Goal: Task Accomplishment & Management: Use online tool/utility

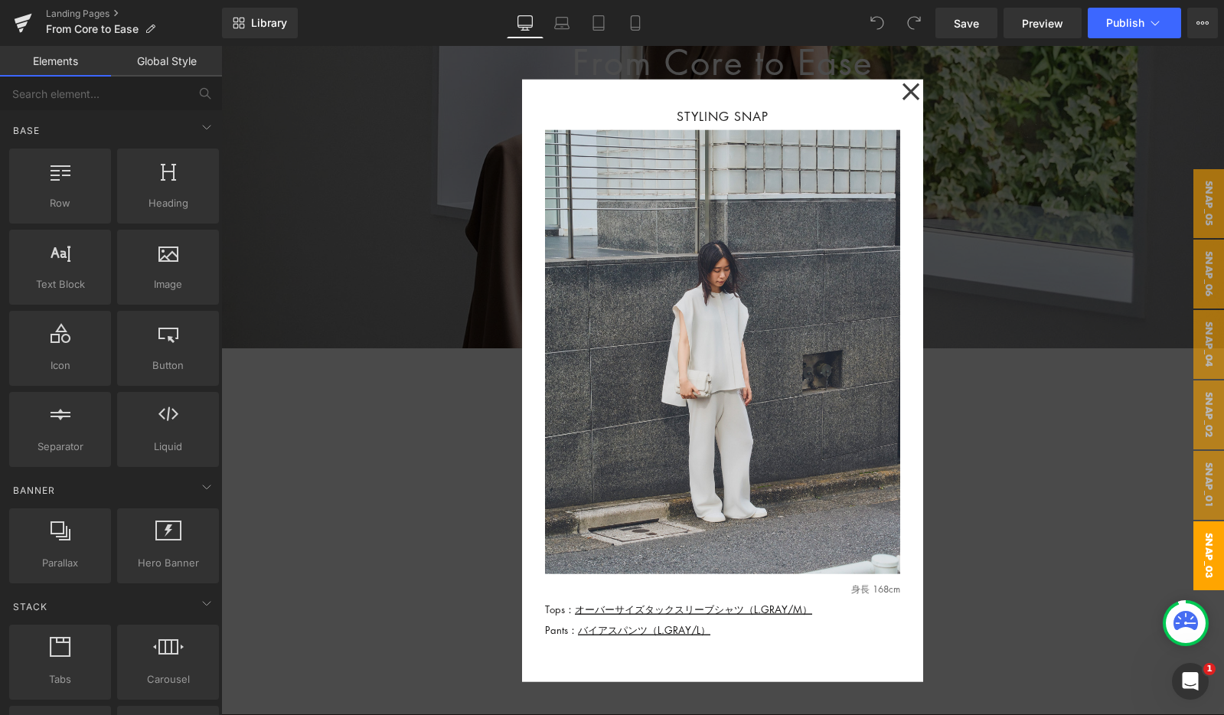
click at [1061, 115] on div at bounding box center [722, 380] width 1003 height 669
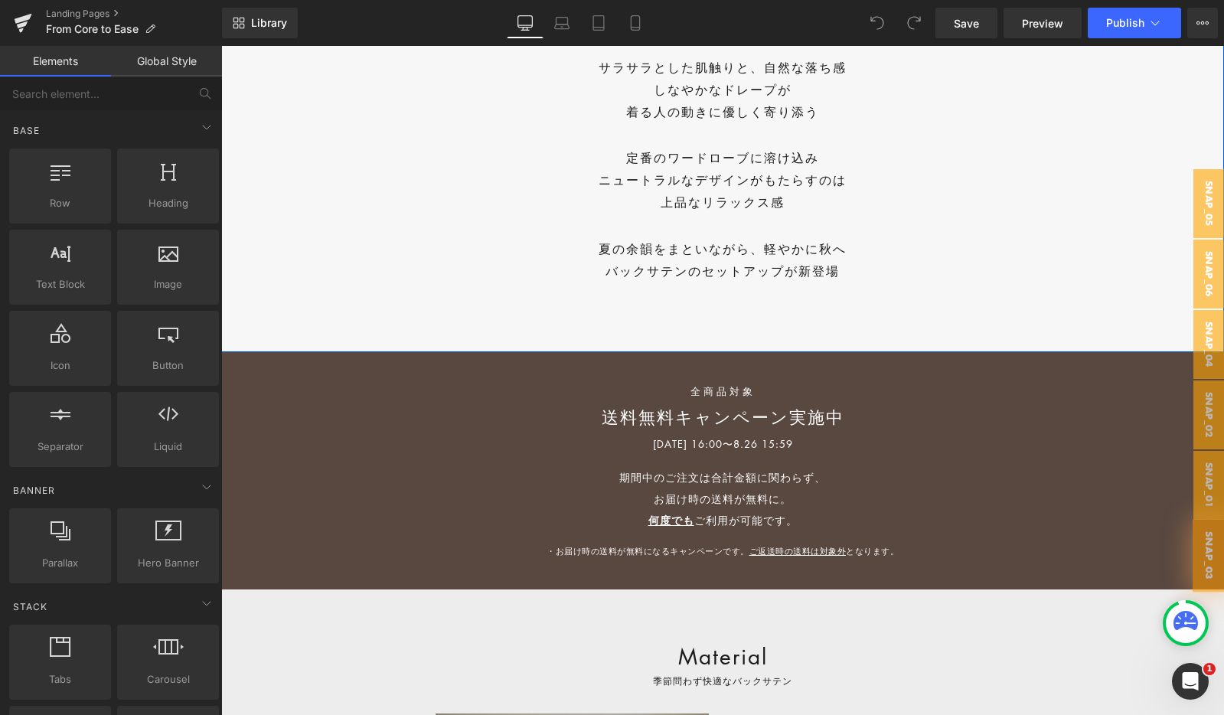
scroll to position [717, 0]
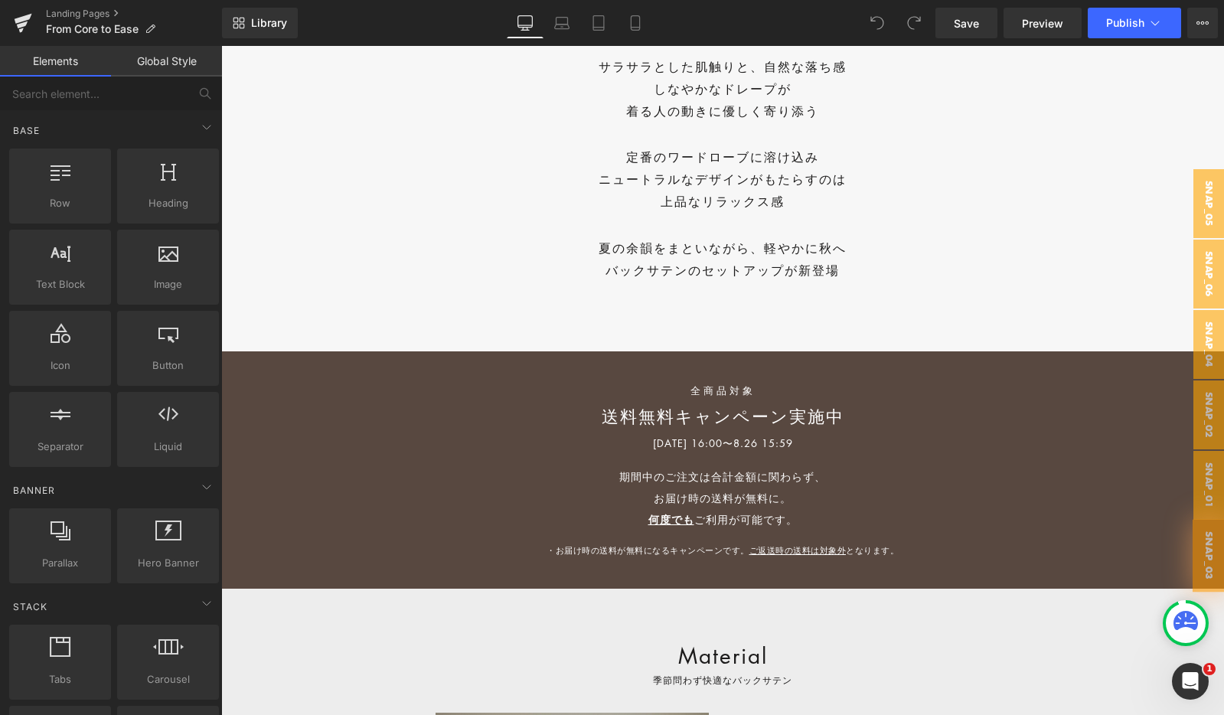
click at [411, 439] on div "全商品対象 Text Block 送料無料キャンペーン実施中 Text Block 2025.8.22 16:00〜8.26 15:59 Text Block…" at bounding box center [722, 469] width 1003 height 237
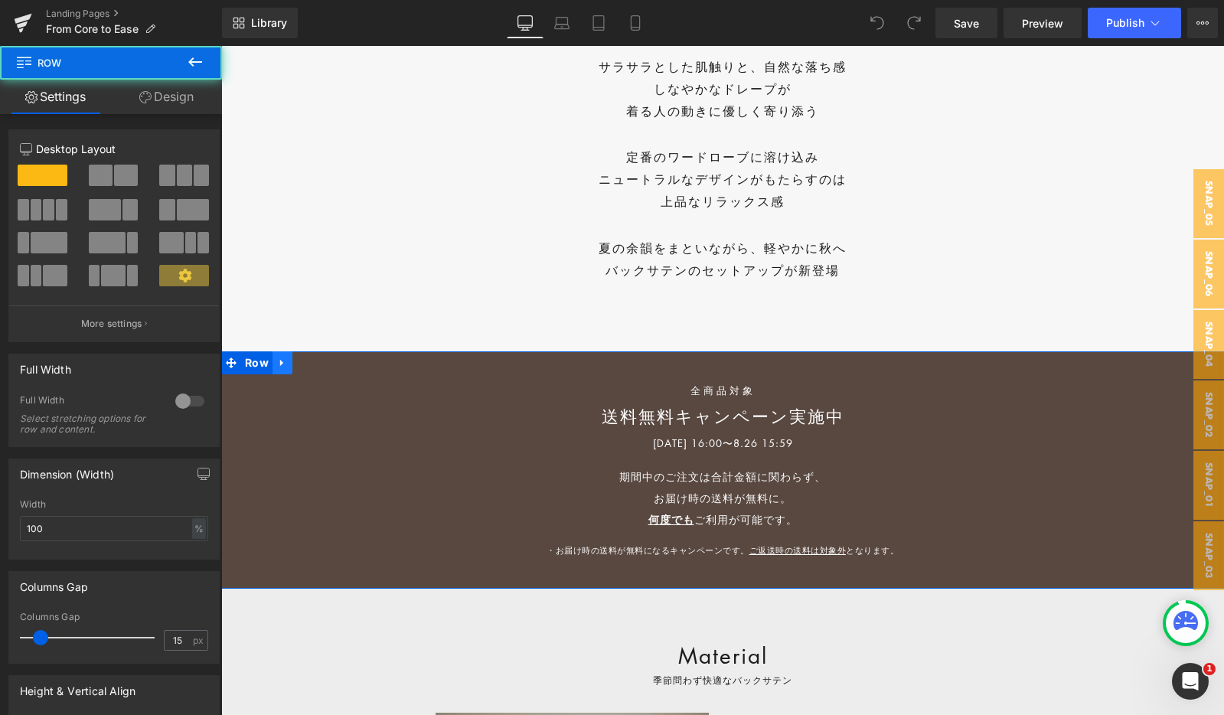
click at [285, 368] on icon at bounding box center [282, 363] width 11 height 11
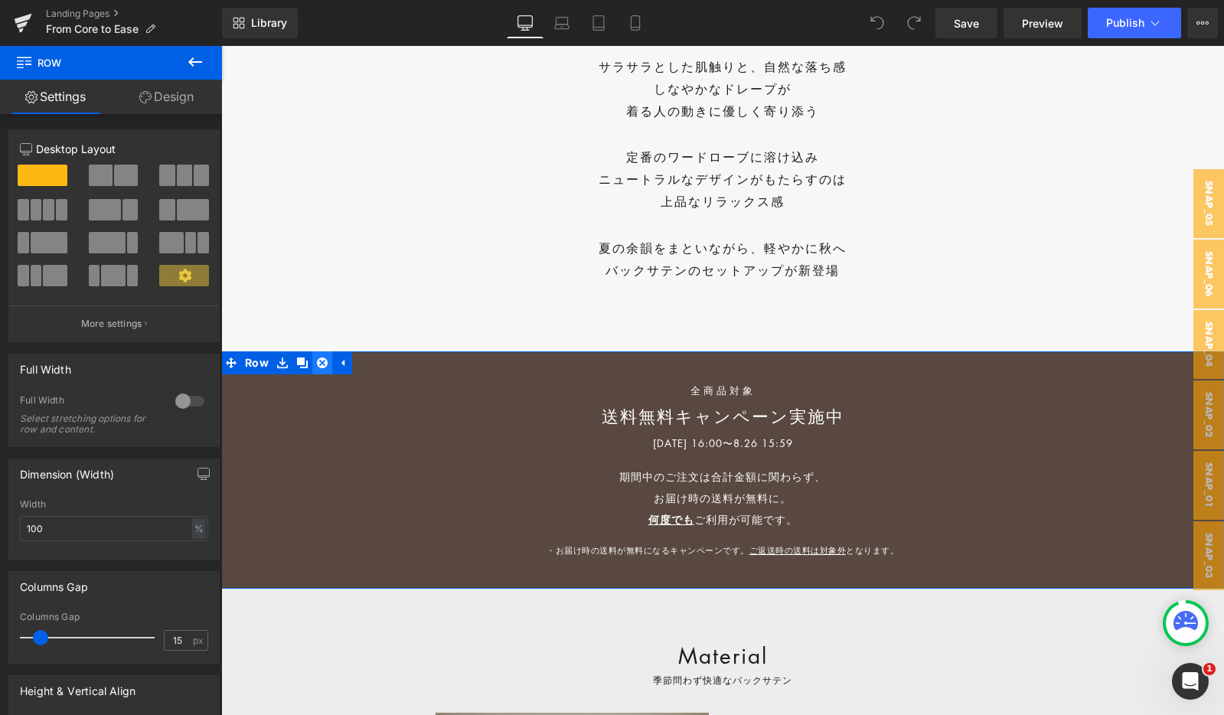
click at [317, 363] on icon at bounding box center [322, 363] width 11 height 11
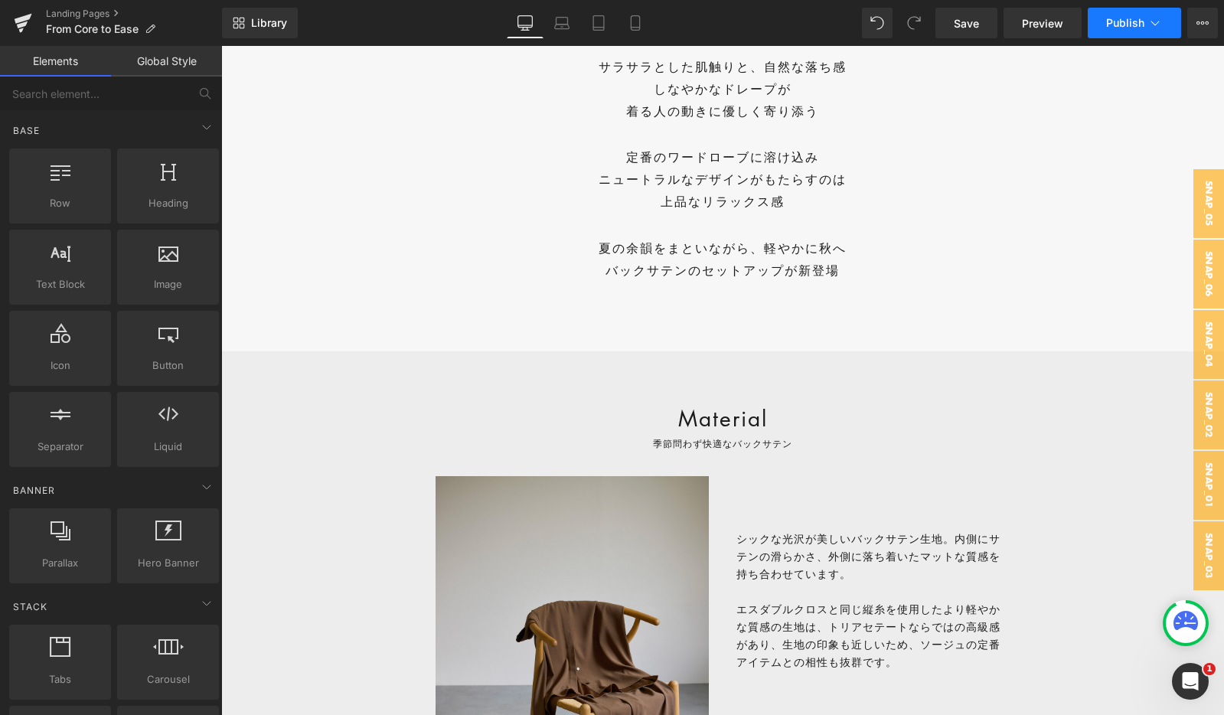
click at [1133, 34] on button "Publish" at bounding box center [1134, 23] width 93 height 31
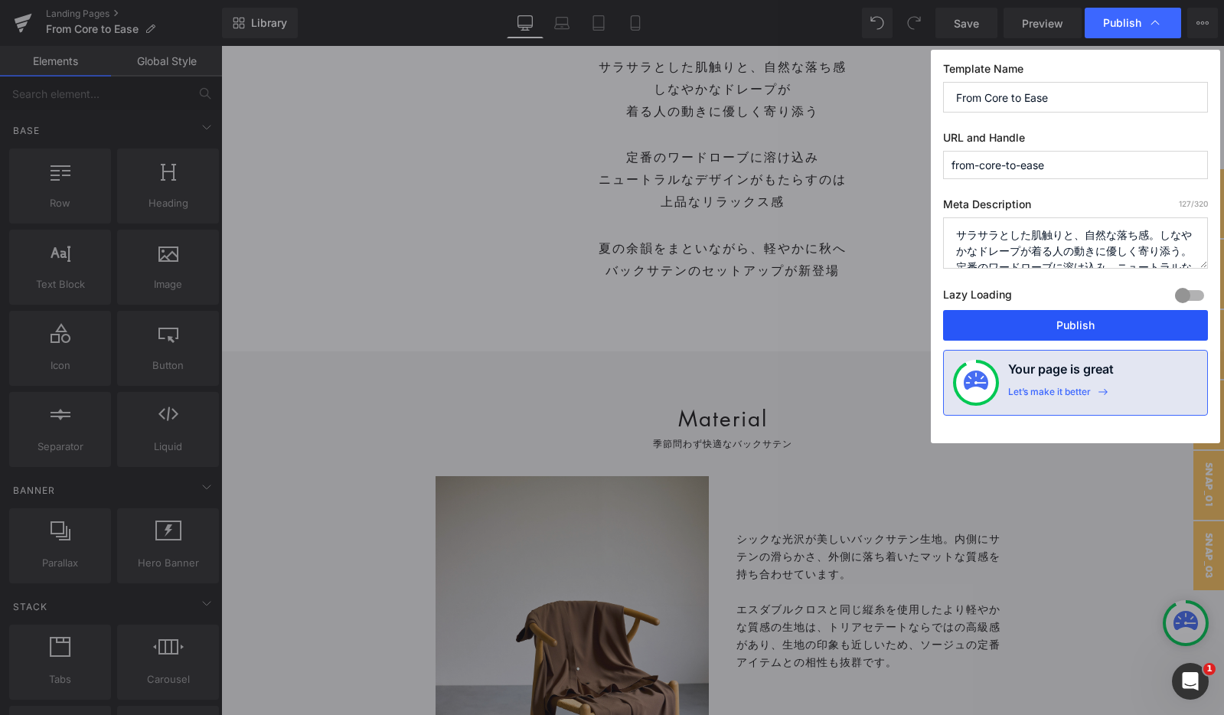
click at [0, 0] on button "Publish" at bounding box center [0, 0] width 0 height 0
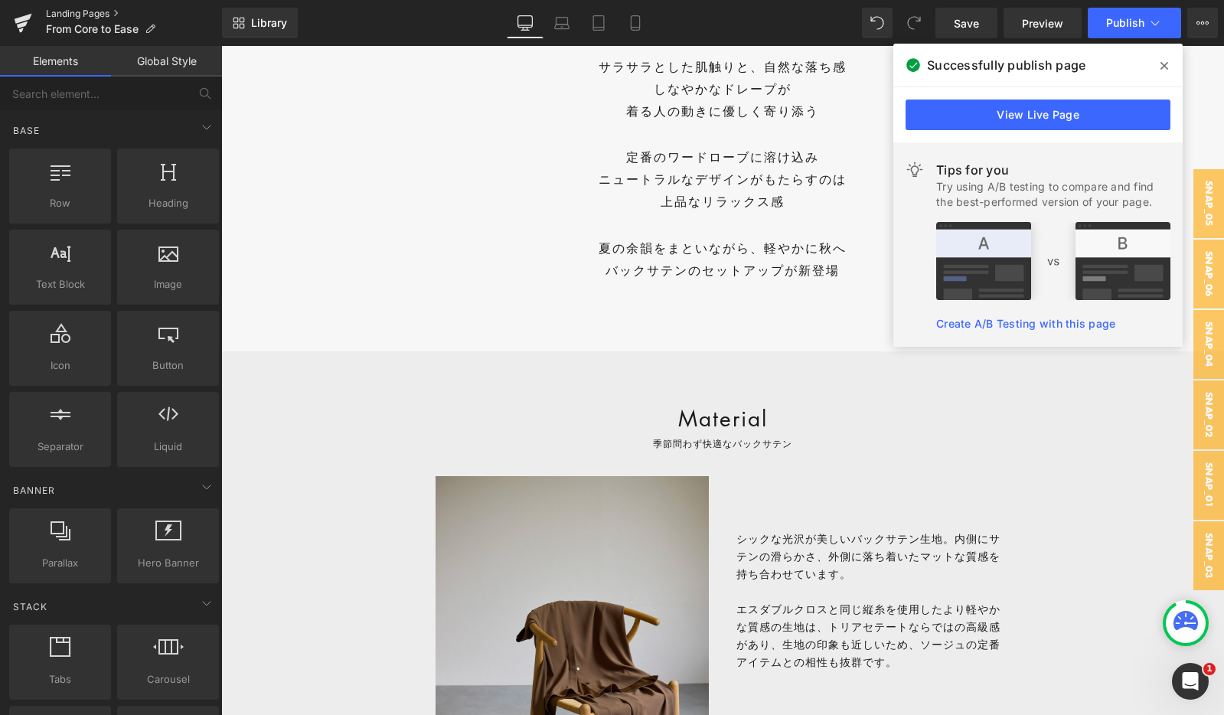
click at [88, 12] on link "Landing Pages" at bounding box center [134, 14] width 176 height 12
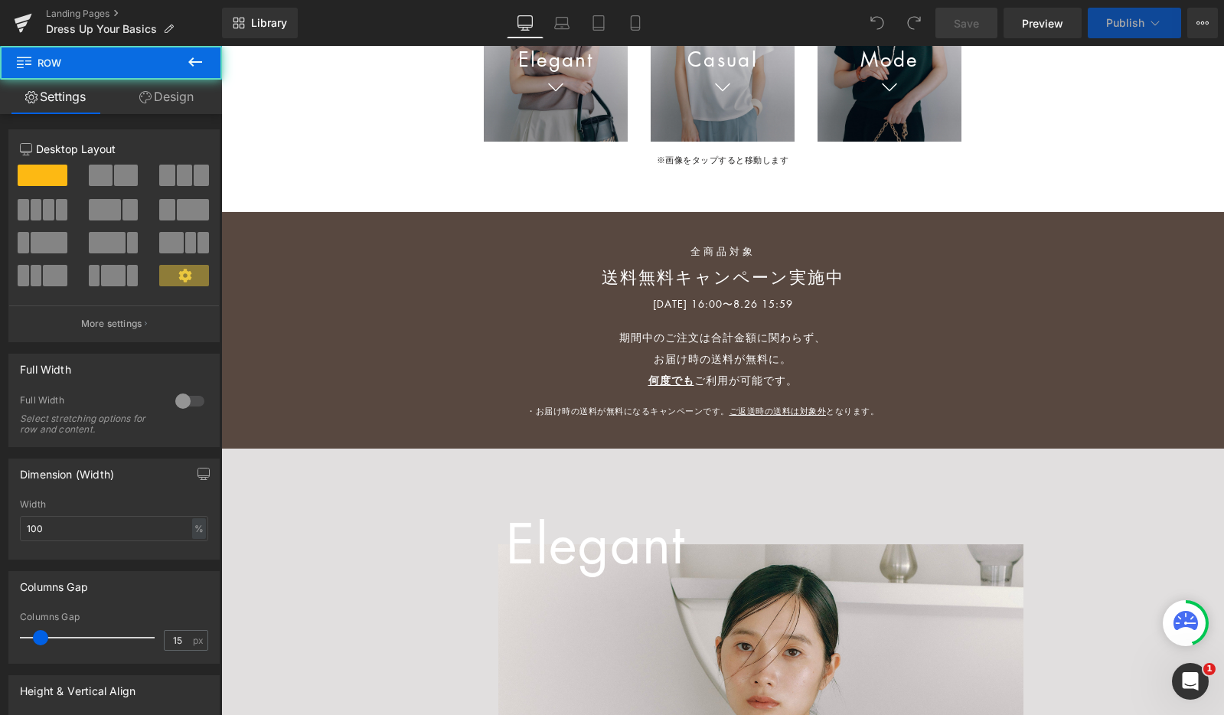
click at [359, 324] on div "全商品対象 Text Block 送料無料キャンペーン実施中 Text Block 2025.8.22 16:00〜8.26 15:59 Text Block…" at bounding box center [722, 330] width 1003 height 237
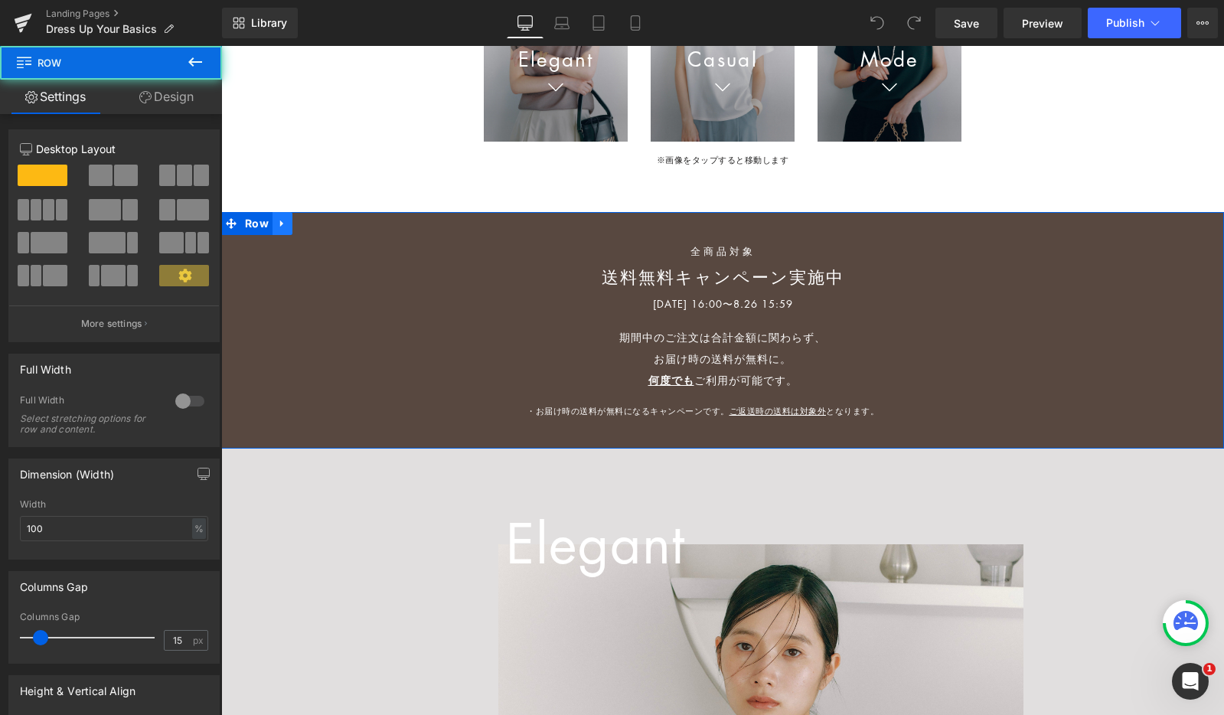
click at [284, 222] on icon at bounding box center [282, 223] width 11 height 11
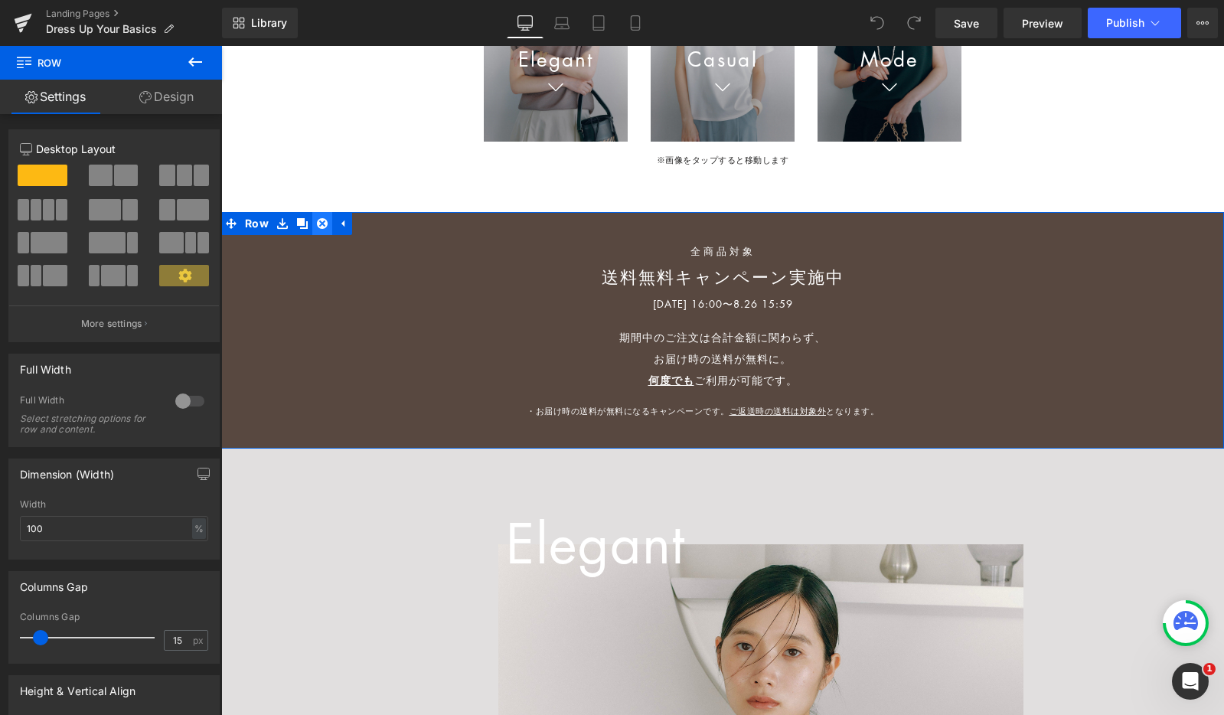
click at [317, 222] on icon at bounding box center [322, 223] width 11 height 11
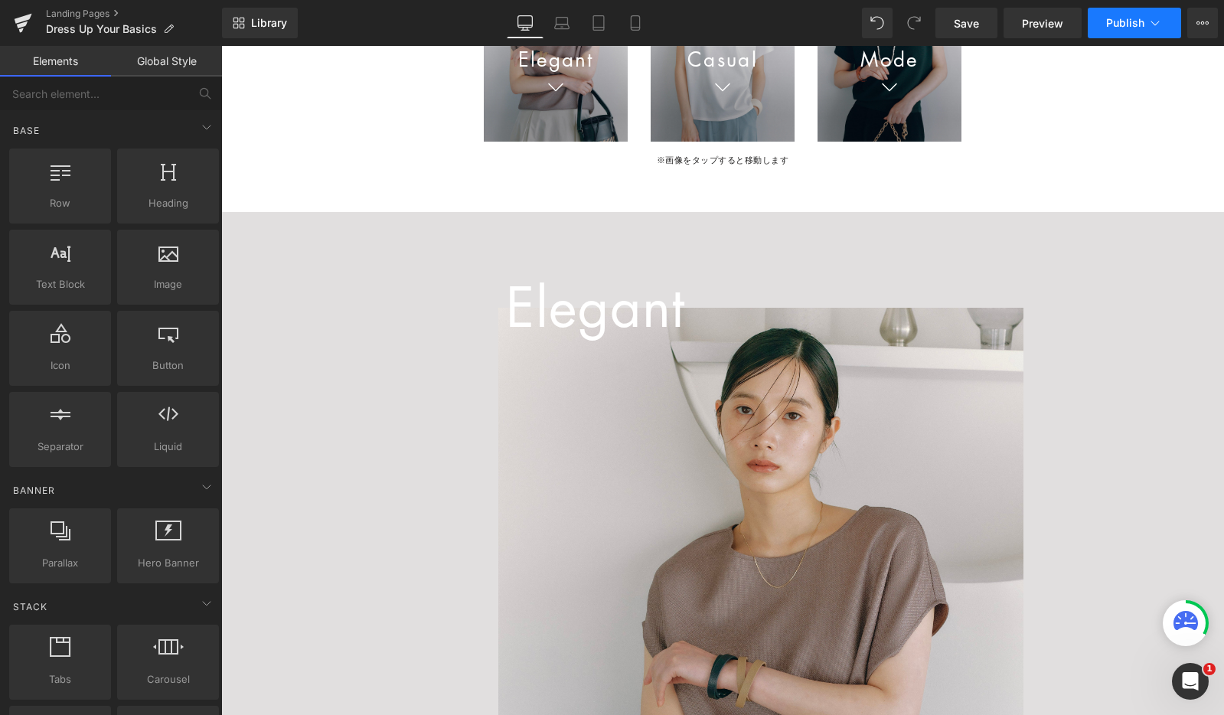
click at [1102, 21] on button "Publish" at bounding box center [1134, 23] width 93 height 31
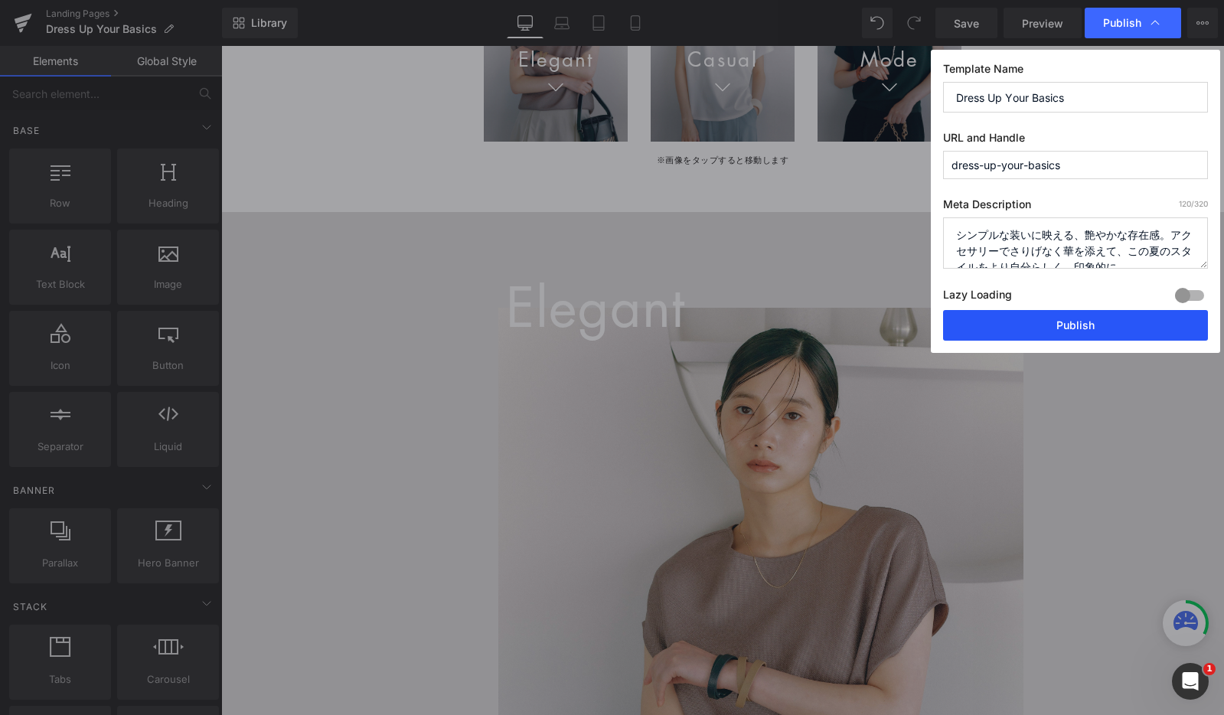
click at [975, 328] on button "Publish" at bounding box center [1075, 325] width 265 height 31
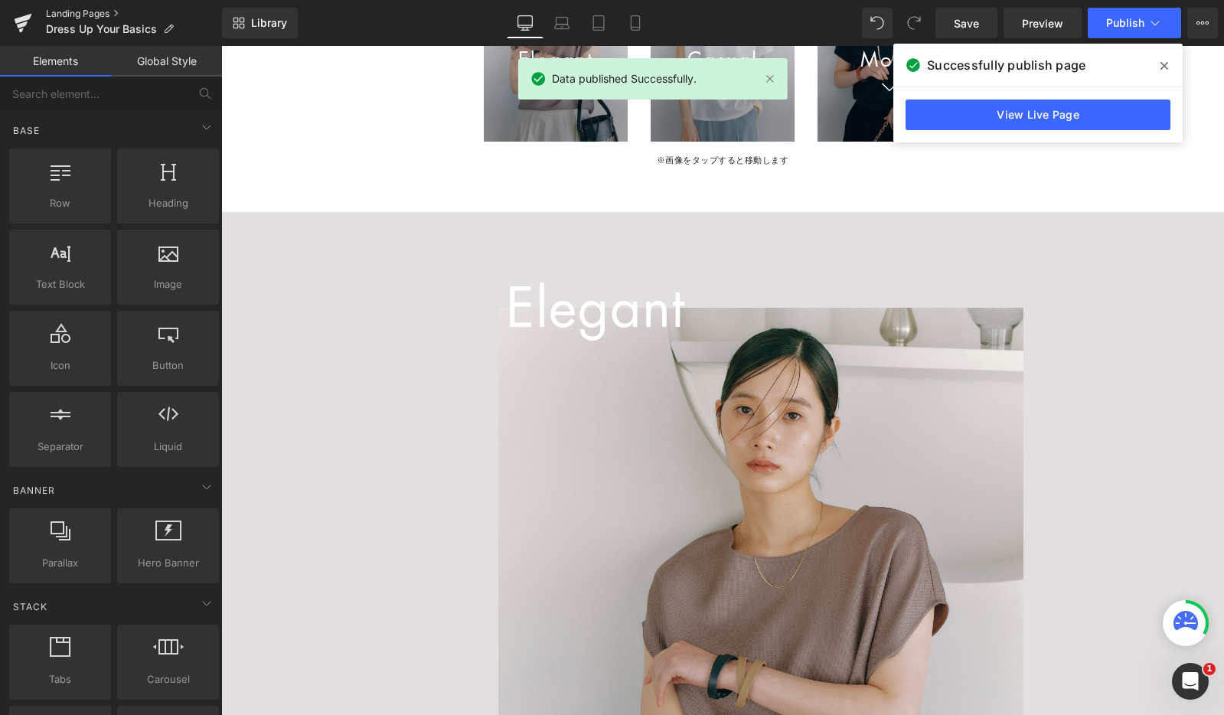
click at [103, 8] on link "Landing Pages" at bounding box center [134, 14] width 176 height 12
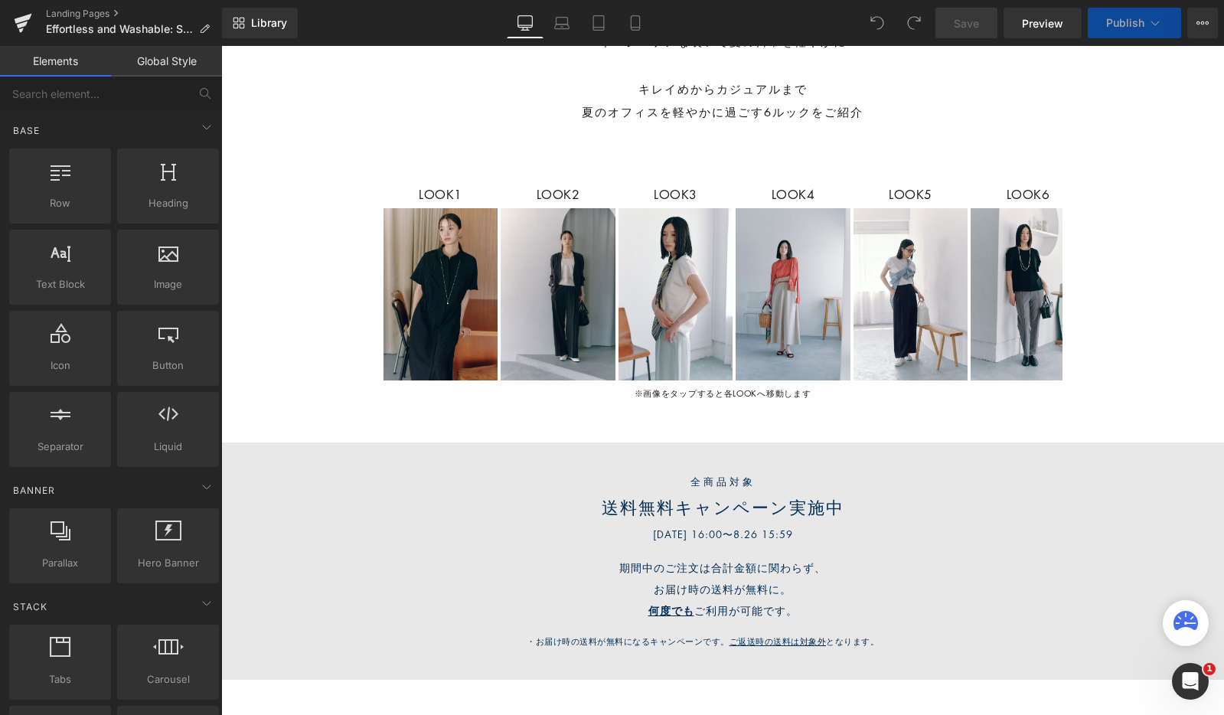
scroll to position [864, 0]
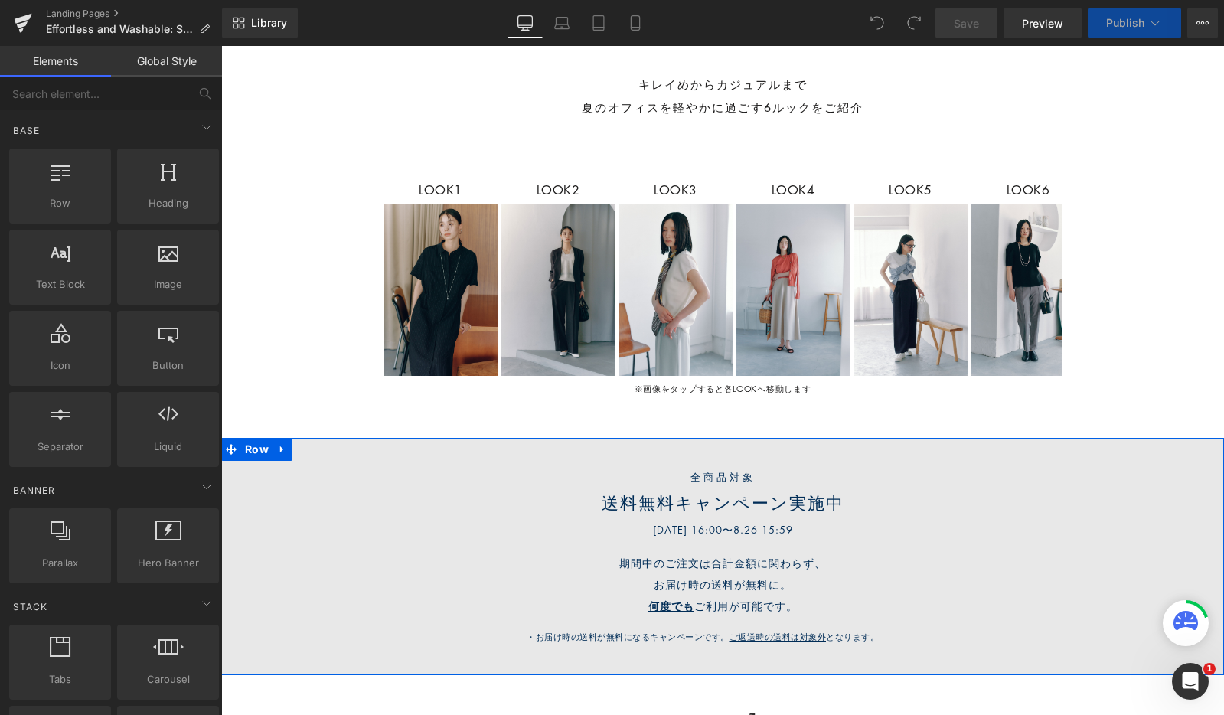
click at [288, 587] on div "全商品対象 Text Block 送料無料キャンペーン実施中 Text Block 2025.8.22 16:00〜8.26 15:59 Text Block…" at bounding box center [722, 556] width 1003 height 237
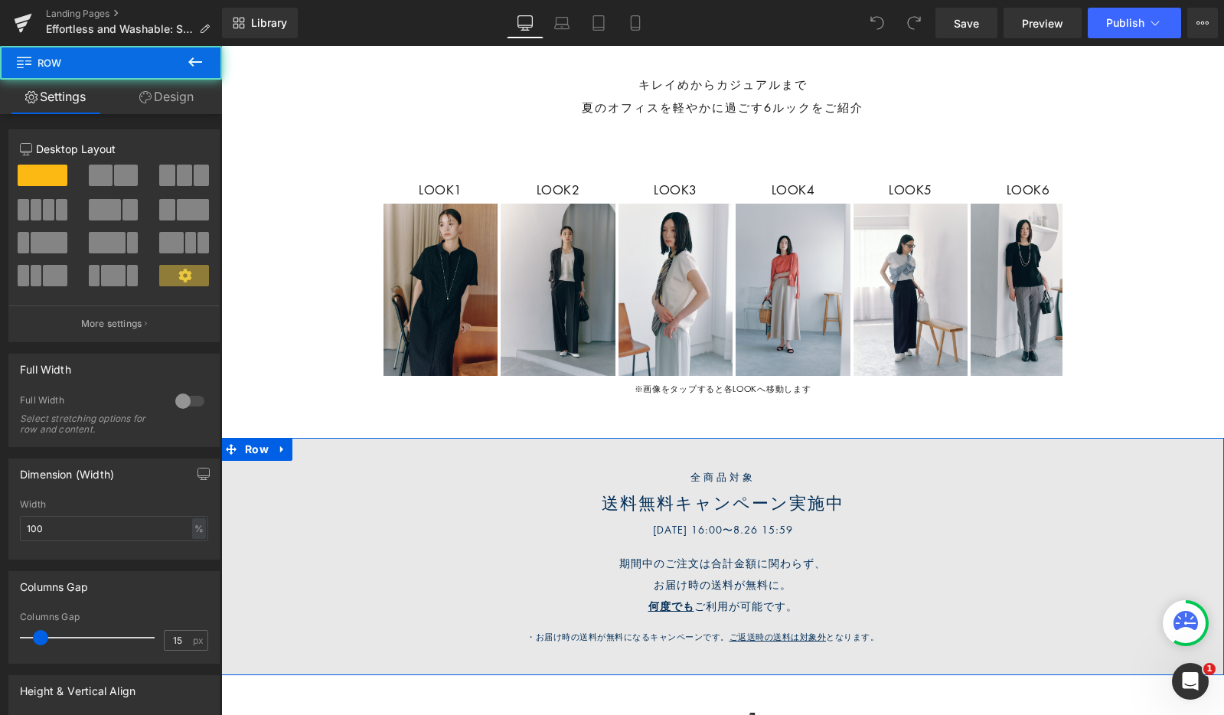
scroll to position [17175, 1003]
click at [283, 446] on icon at bounding box center [282, 449] width 11 height 11
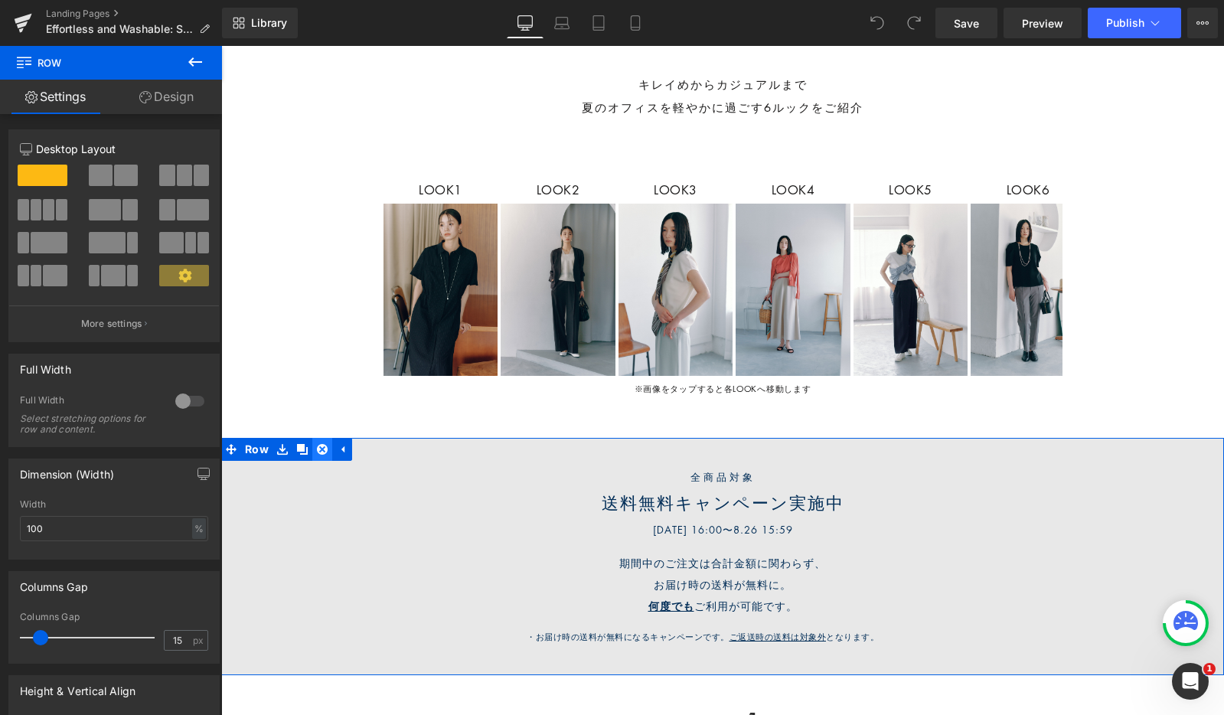
click at [321, 453] on icon at bounding box center [322, 449] width 11 height 11
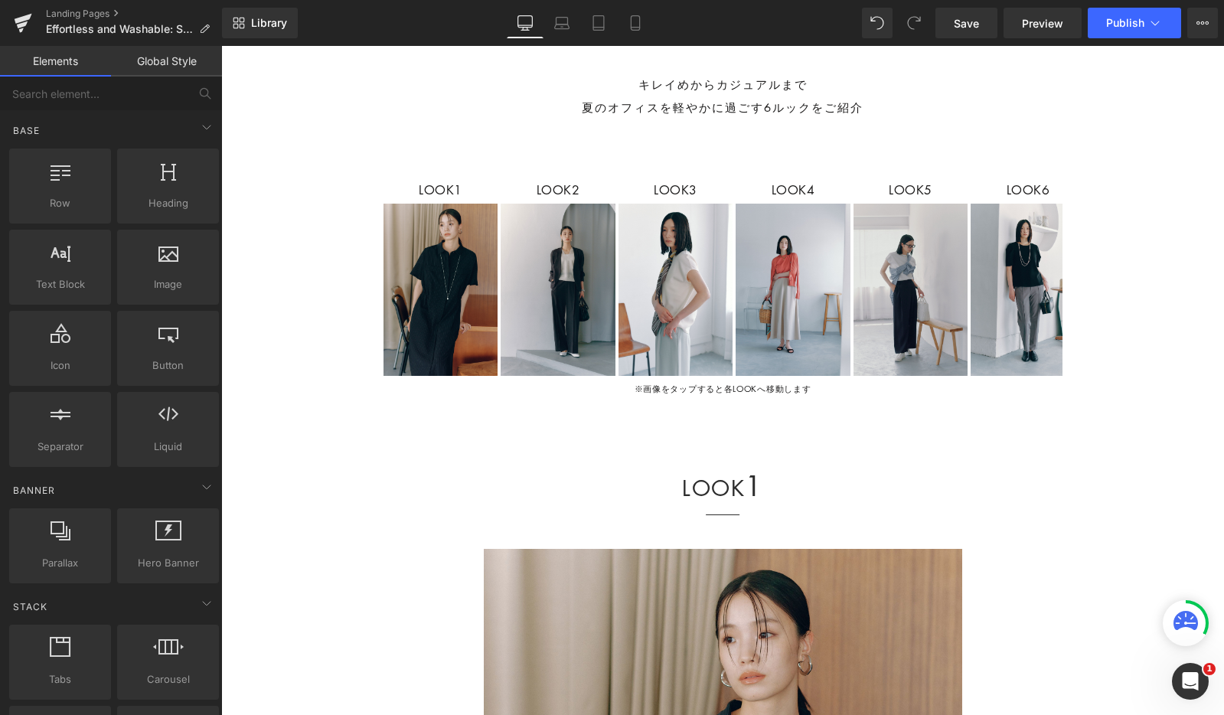
scroll to position [16933, 1003]
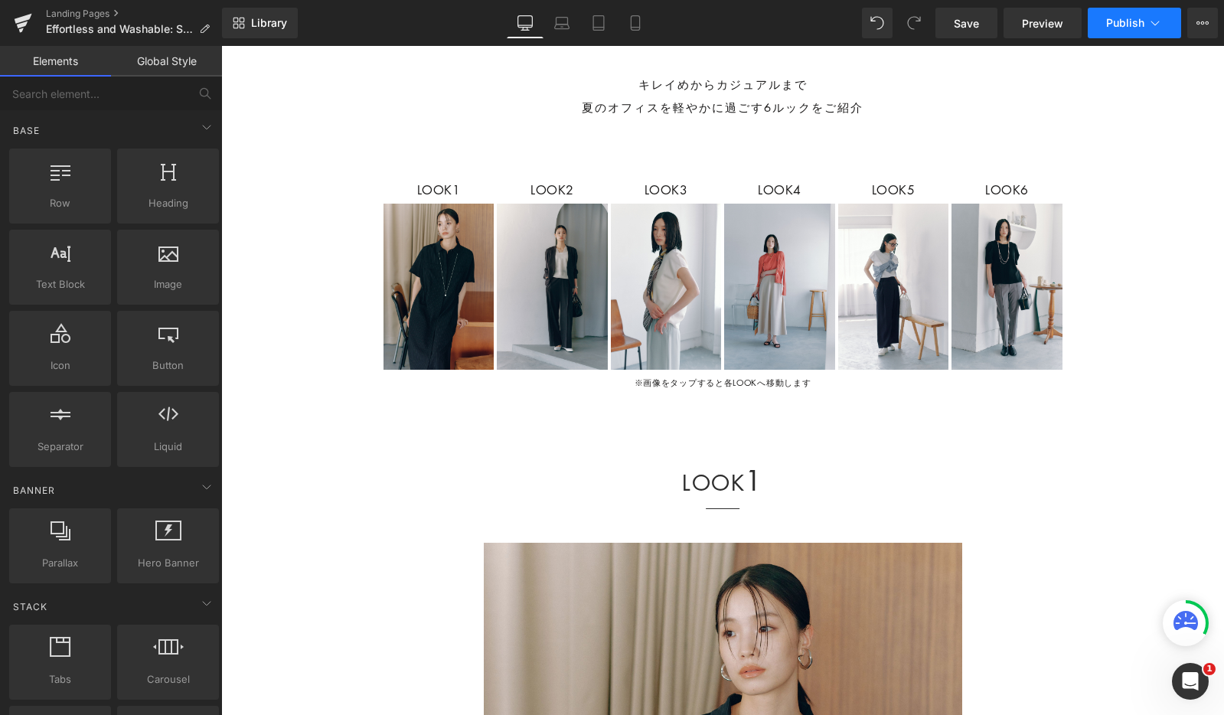
click at [1132, 26] on span "Publish" at bounding box center [1125, 23] width 38 height 12
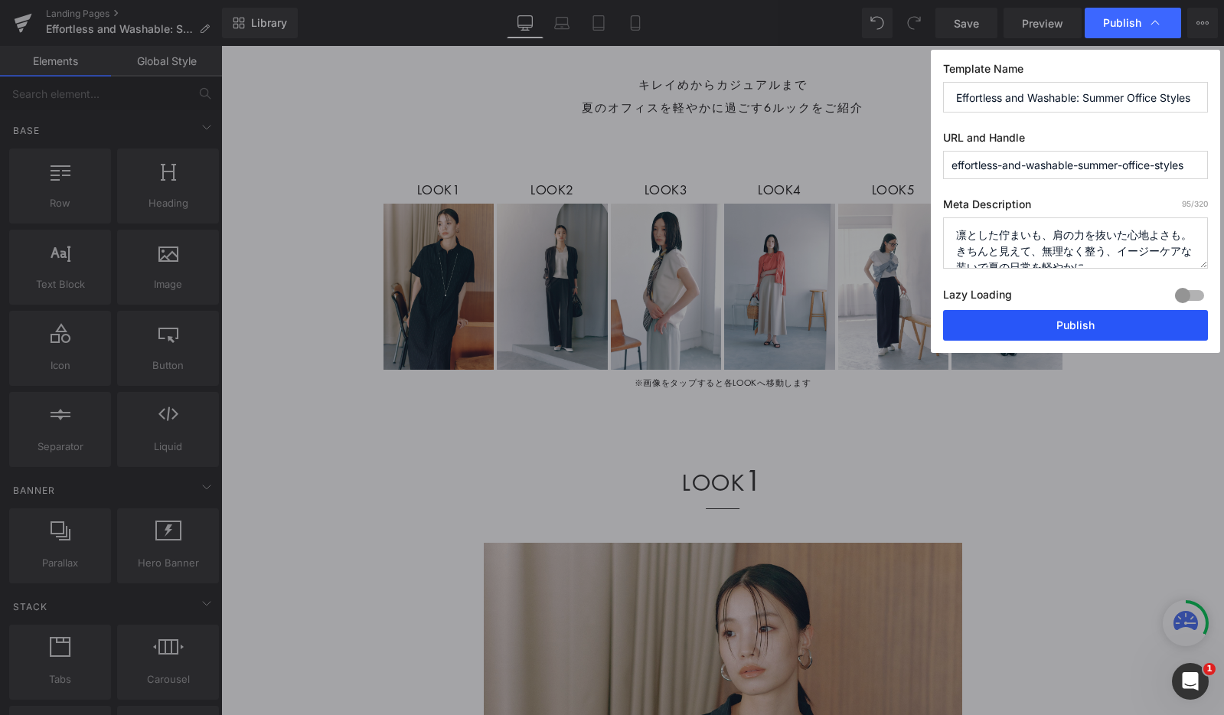
click at [1002, 327] on button "Publish" at bounding box center [1075, 325] width 265 height 31
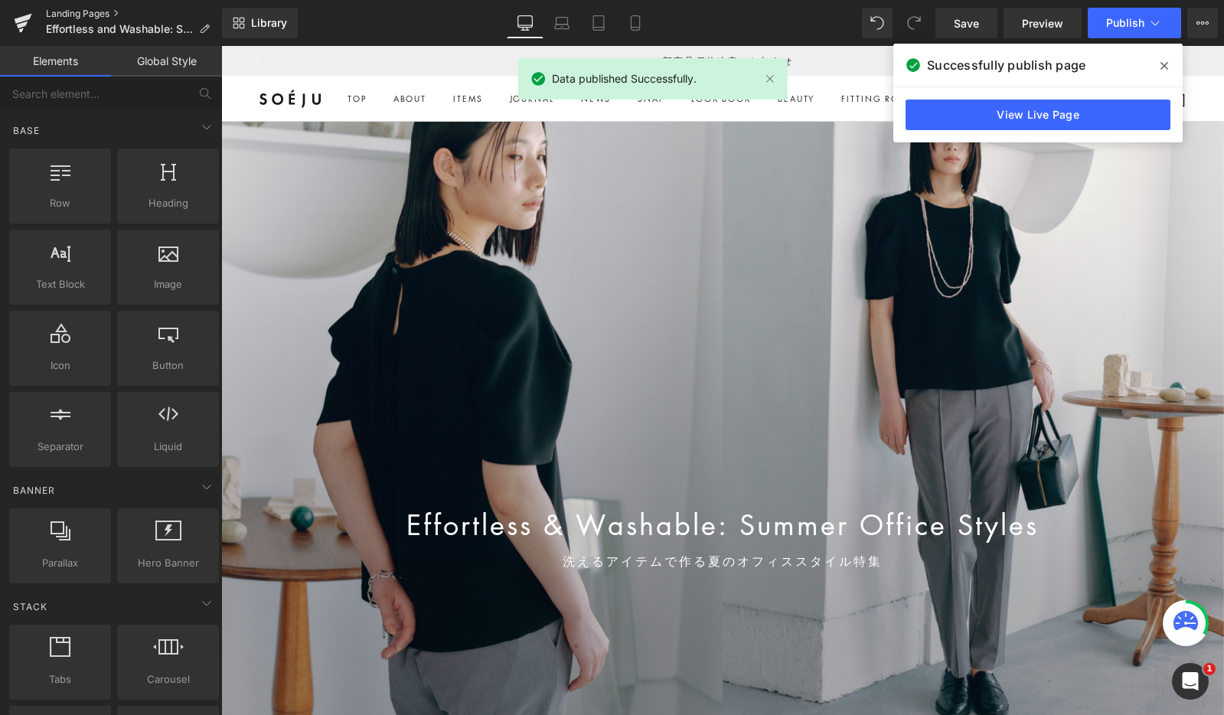
click at [75, 15] on link "Landing Pages" at bounding box center [134, 14] width 176 height 12
